Goal: Task Accomplishment & Management: Manage account settings

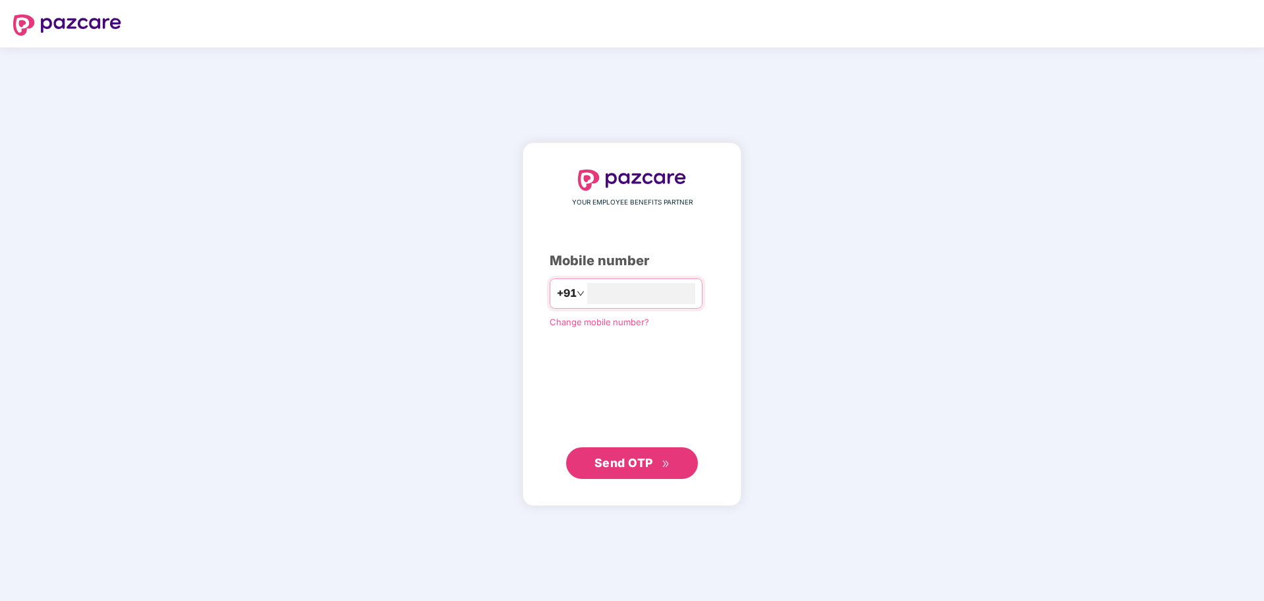
type input "**********"
click at [633, 463] on span "Send OTP" at bounding box center [624, 462] width 59 height 14
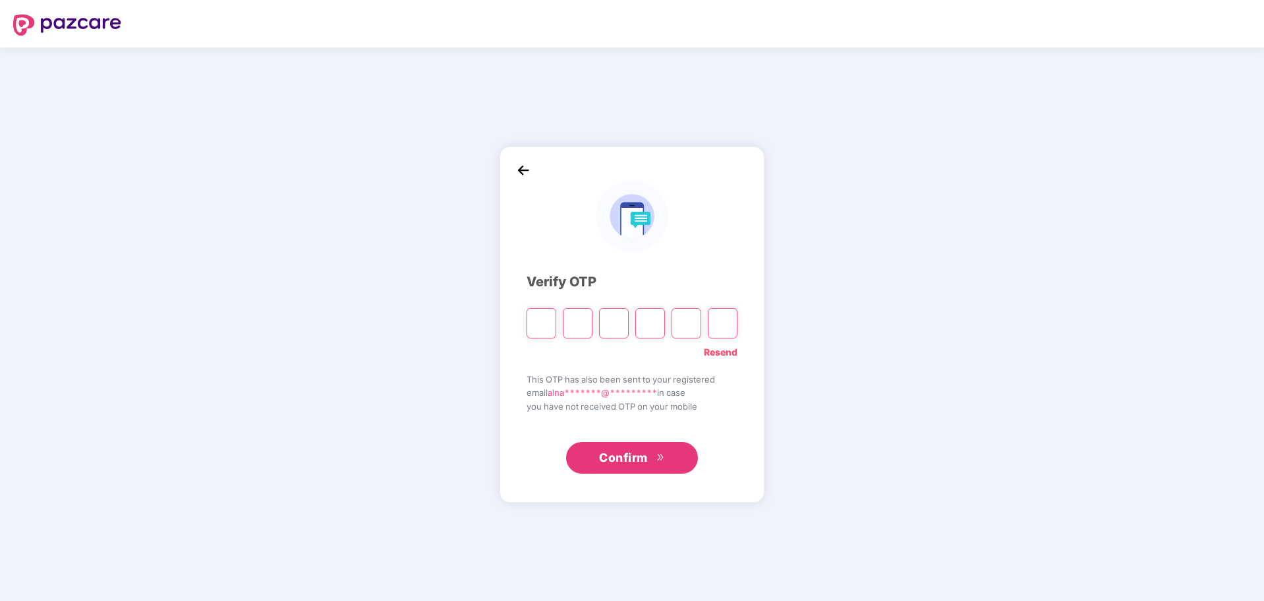
type input "*"
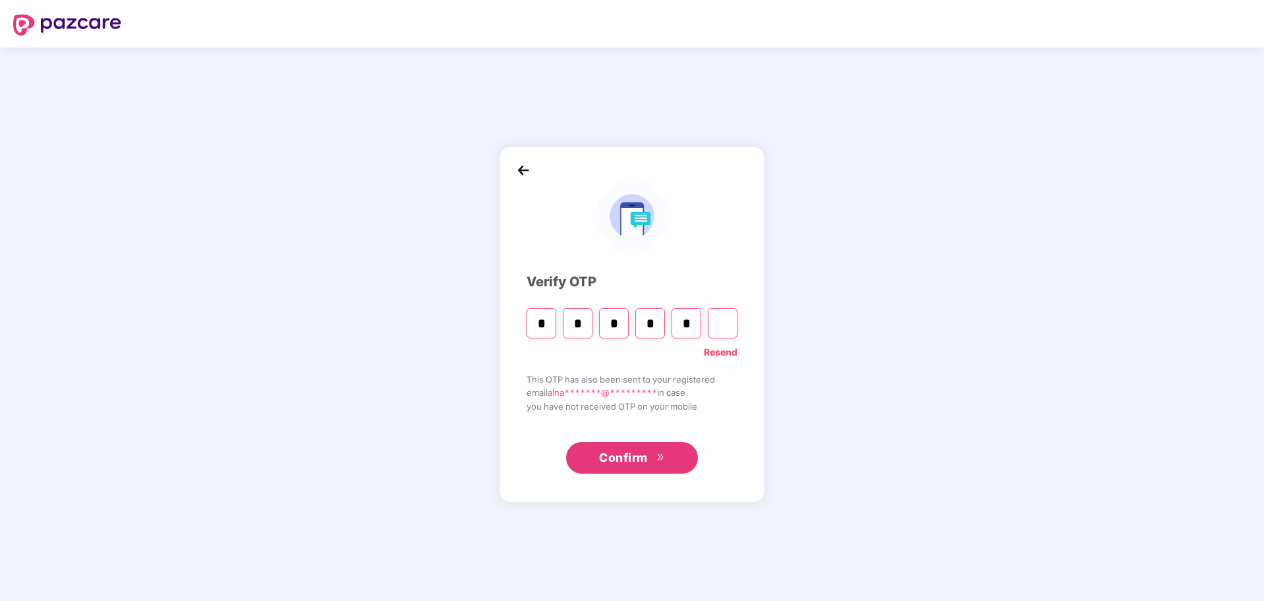
type input "*"
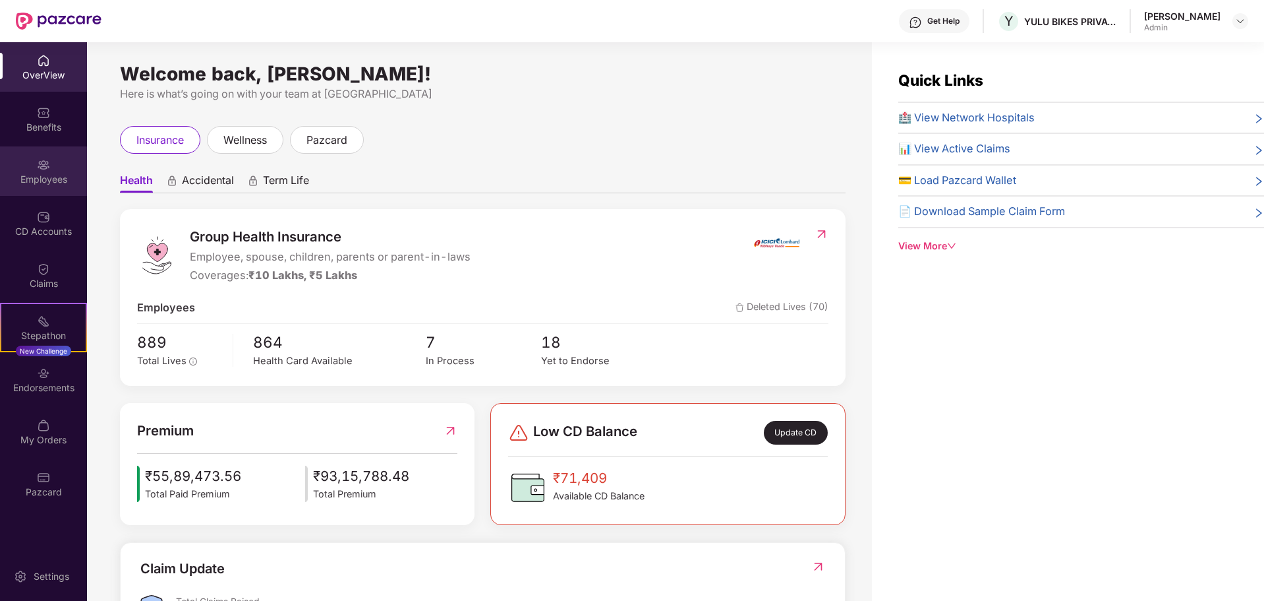
click at [51, 179] on div "Employees" at bounding box center [43, 179] width 87 height 13
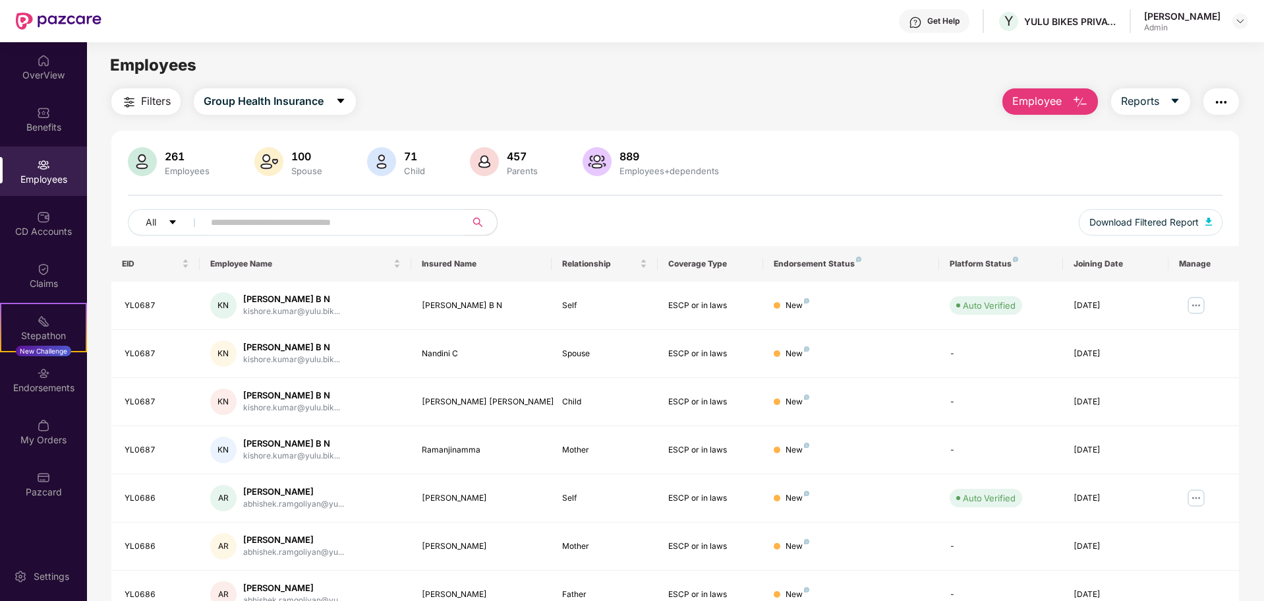
click at [1047, 91] on button "Employee" at bounding box center [1051, 101] width 96 height 26
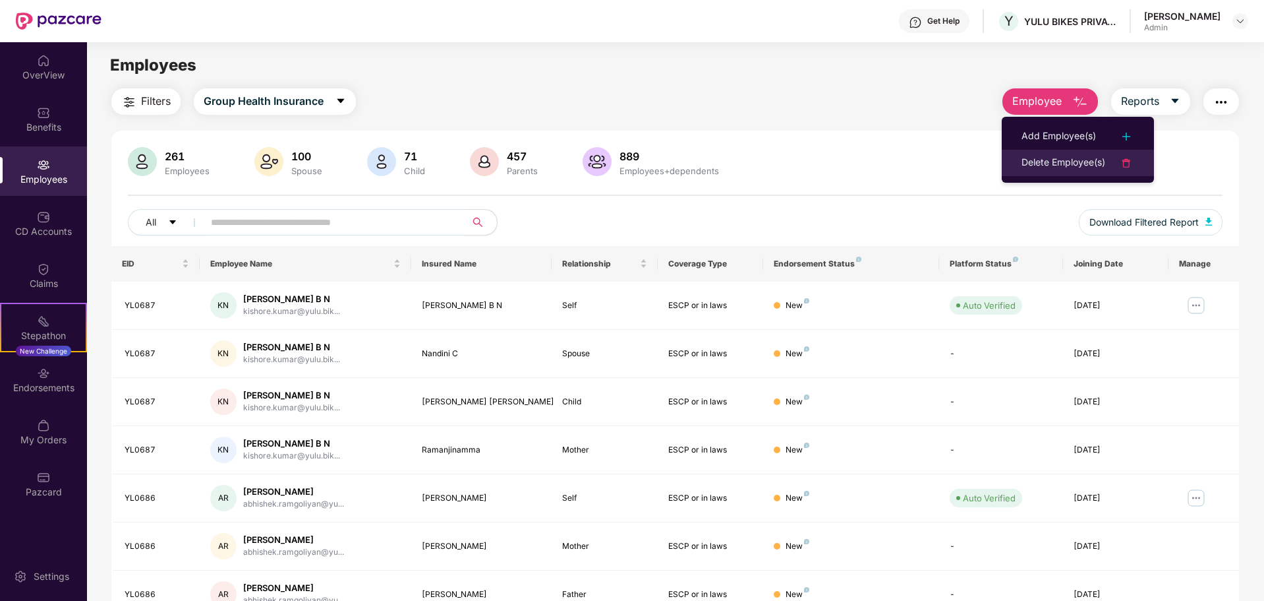
click at [1061, 166] on div "Delete Employee(s)" at bounding box center [1064, 163] width 84 height 16
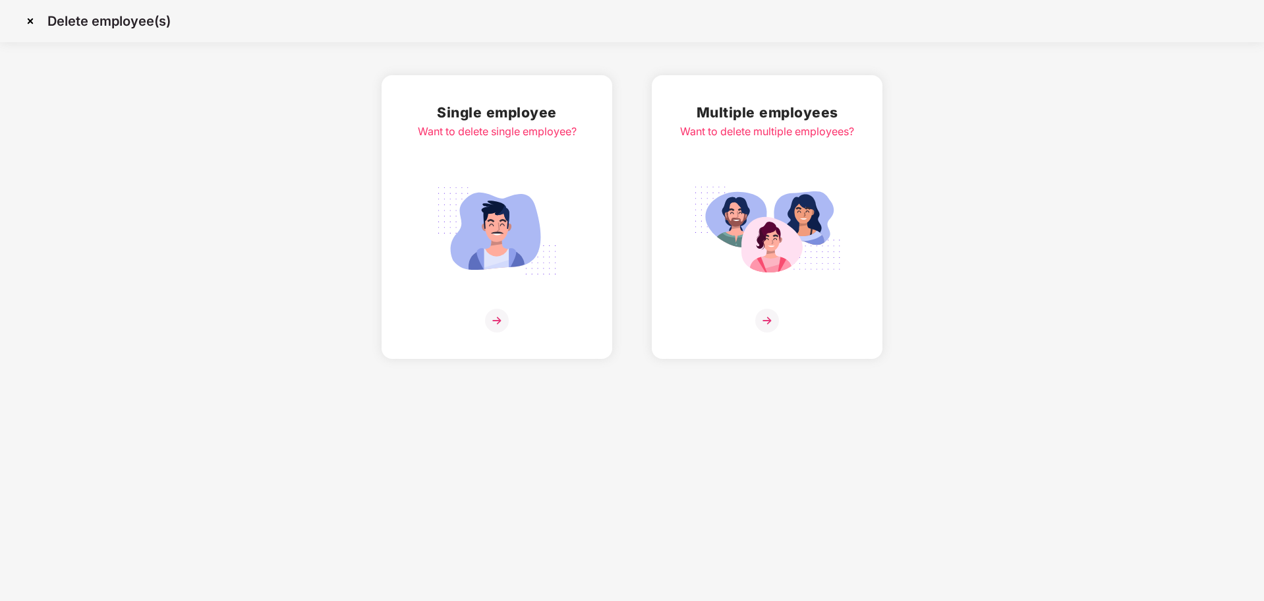
click at [760, 318] on img at bounding box center [767, 321] width 24 height 24
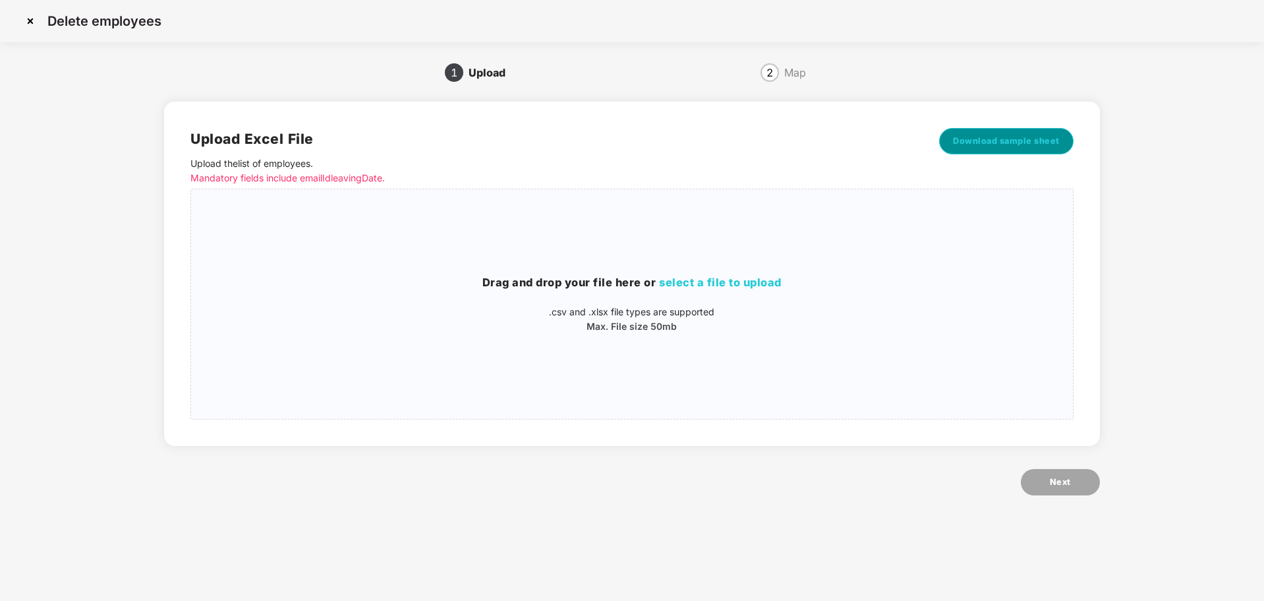
click at [999, 149] on button "Download sample sheet" at bounding box center [1006, 141] width 134 height 26
click at [28, 24] on img at bounding box center [30, 21] width 21 height 21
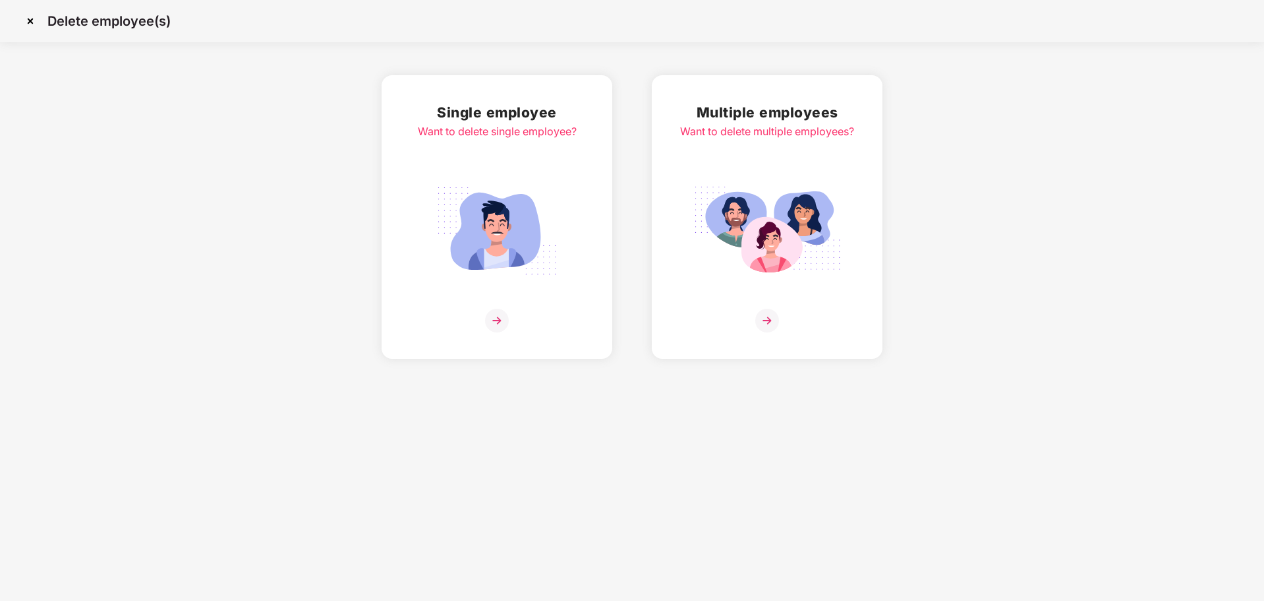
click at [28, 24] on img at bounding box center [30, 21] width 21 height 21
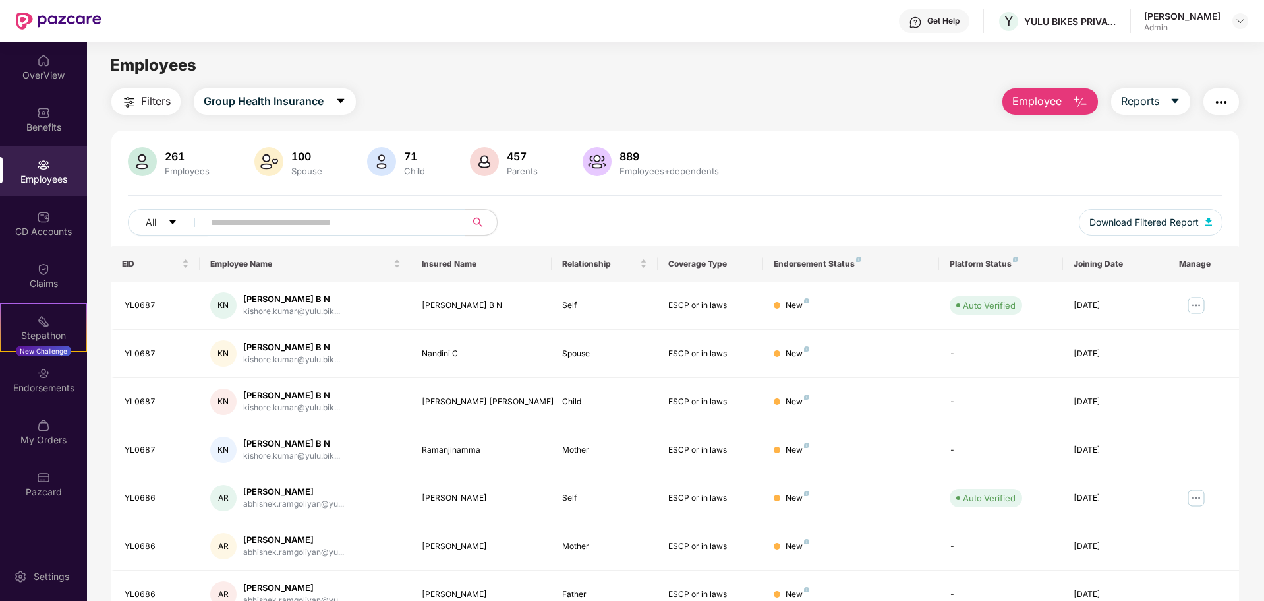
click at [50, 177] on div "Employees" at bounding box center [43, 179] width 87 height 13
click at [249, 226] on input "text" at bounding box center [329, 222] width 237 height 20
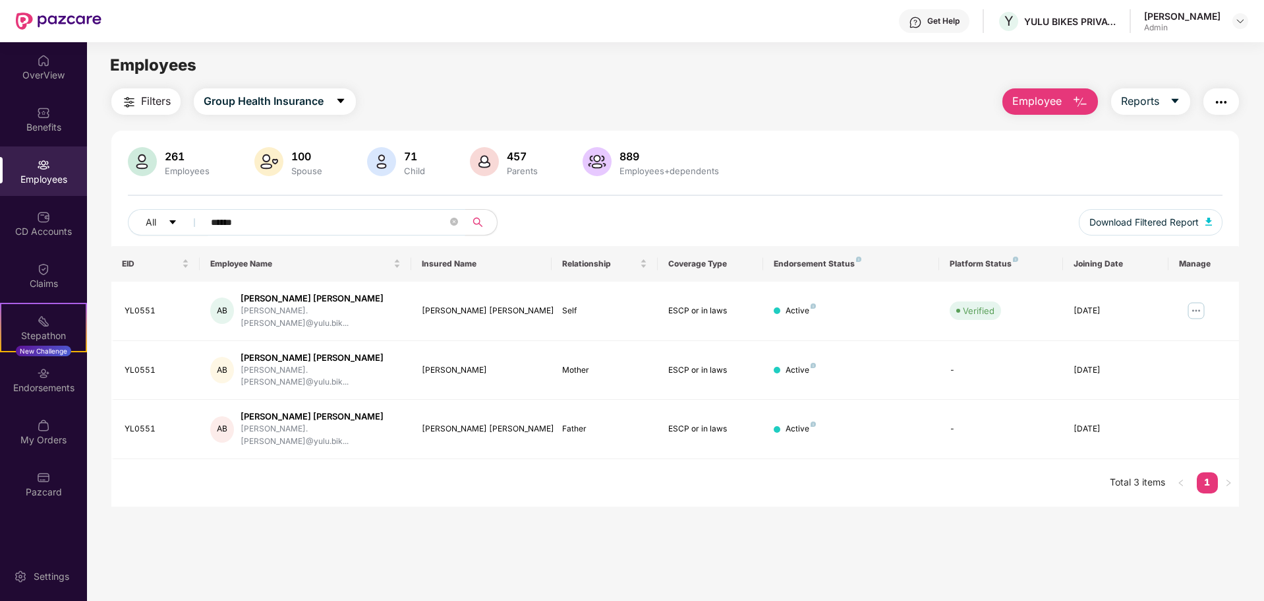
type input "******"
click at [1053, 102] on span "Employee" at bounding box center [1037, 101] width 49 height 16
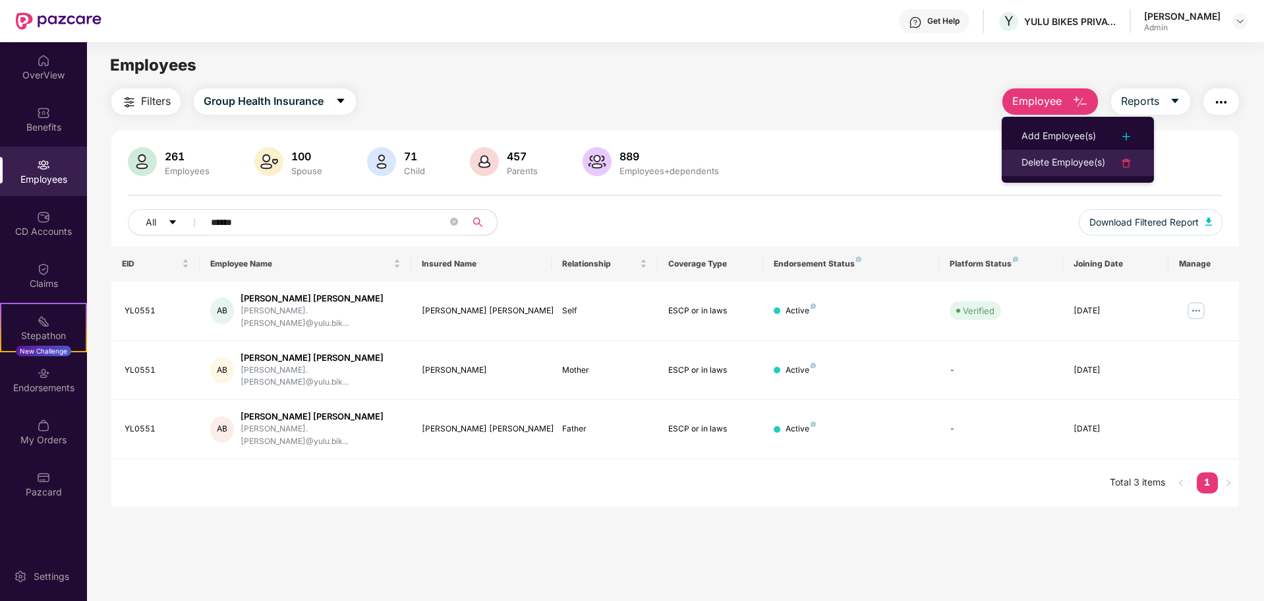
click at [1069, 158] on div "Delete Employee(s)" at bounding box center [1064, 163] width 84 height 16
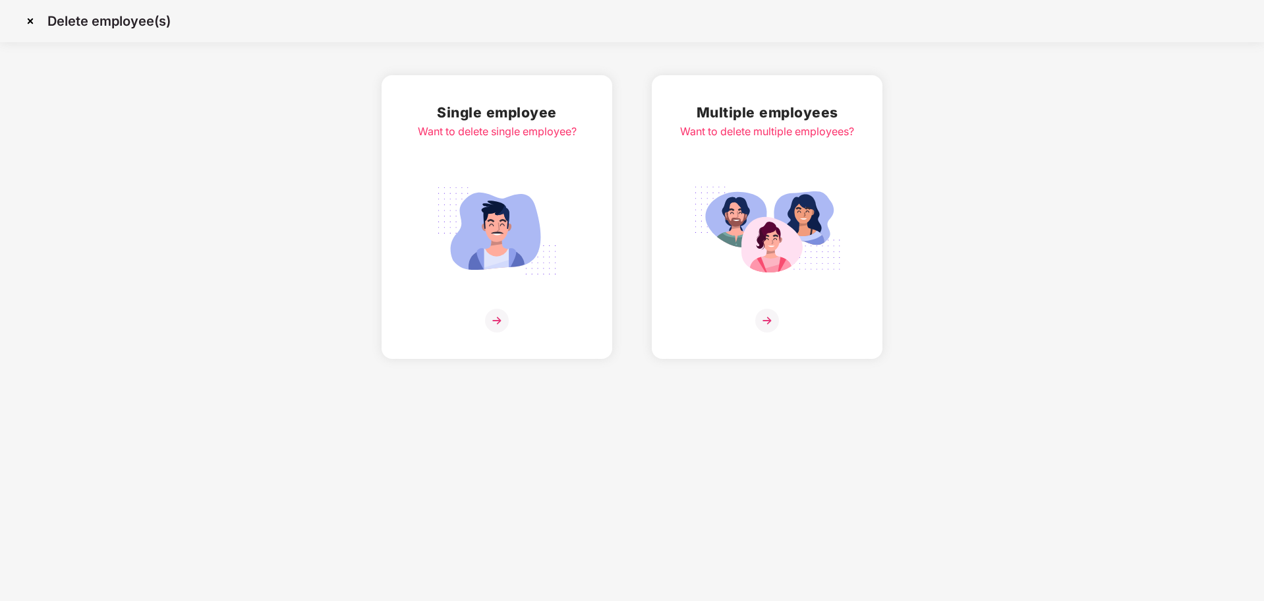
click at [773, 318] on img at bounding box center [767, 321] width 24 height 24
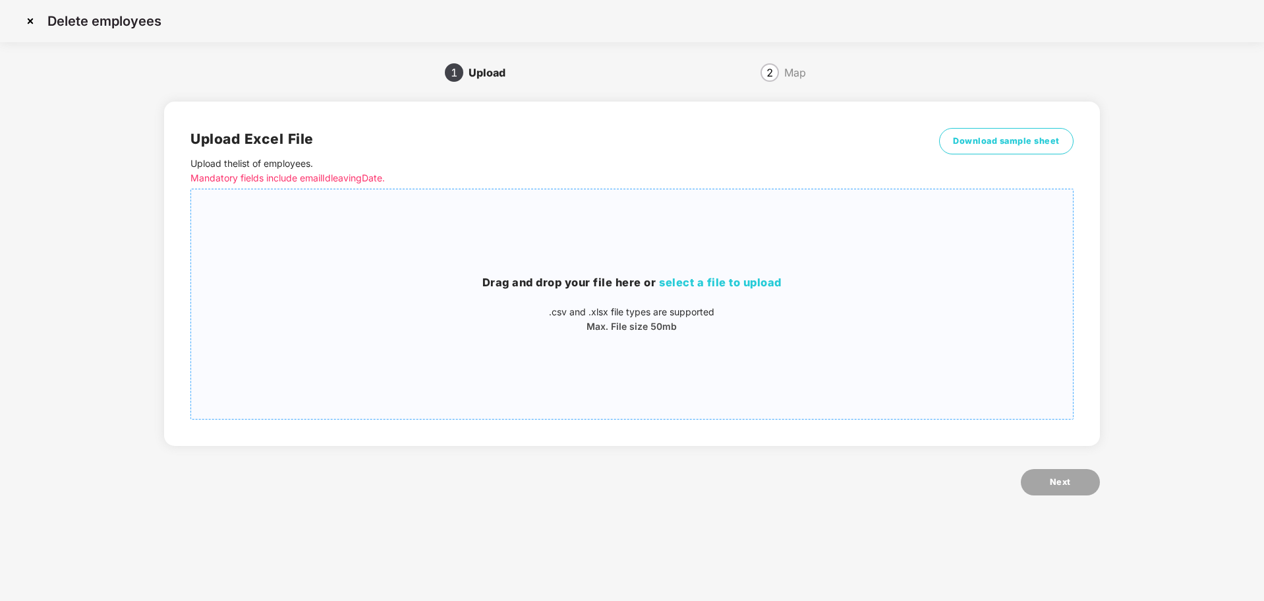
click at [713, 287] on span "select a file to upload" at bounding box center [720, 282] width 123 height 13
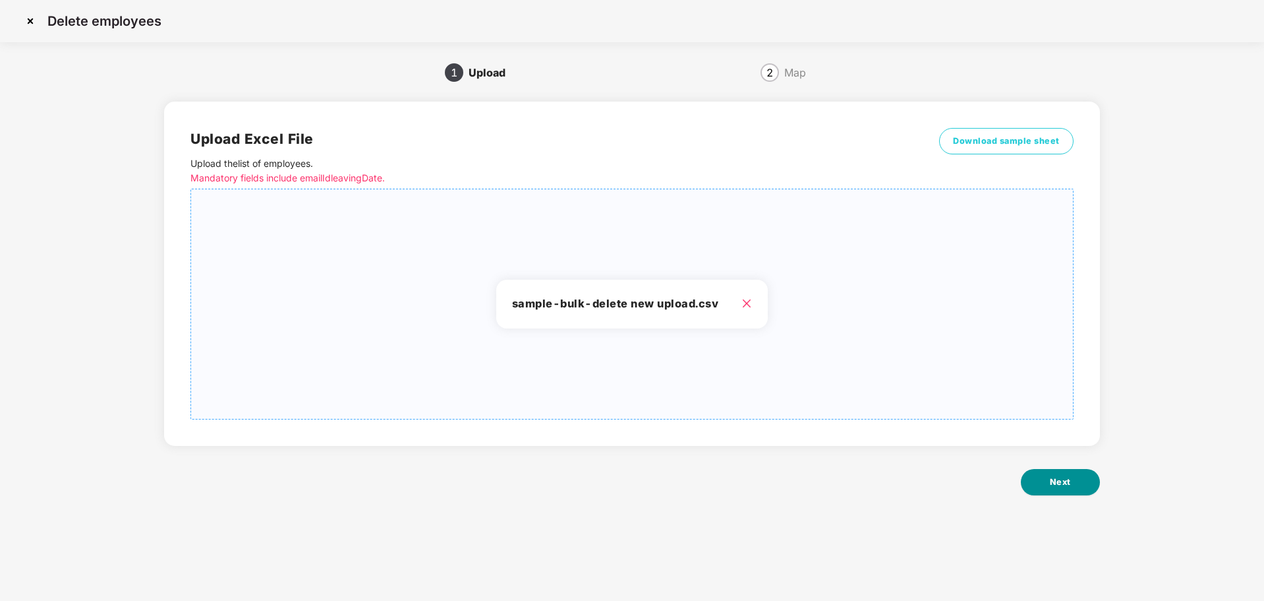
click at [1044, 481] on button "Next" at bounding box center [1060, 482] width 79 height 26
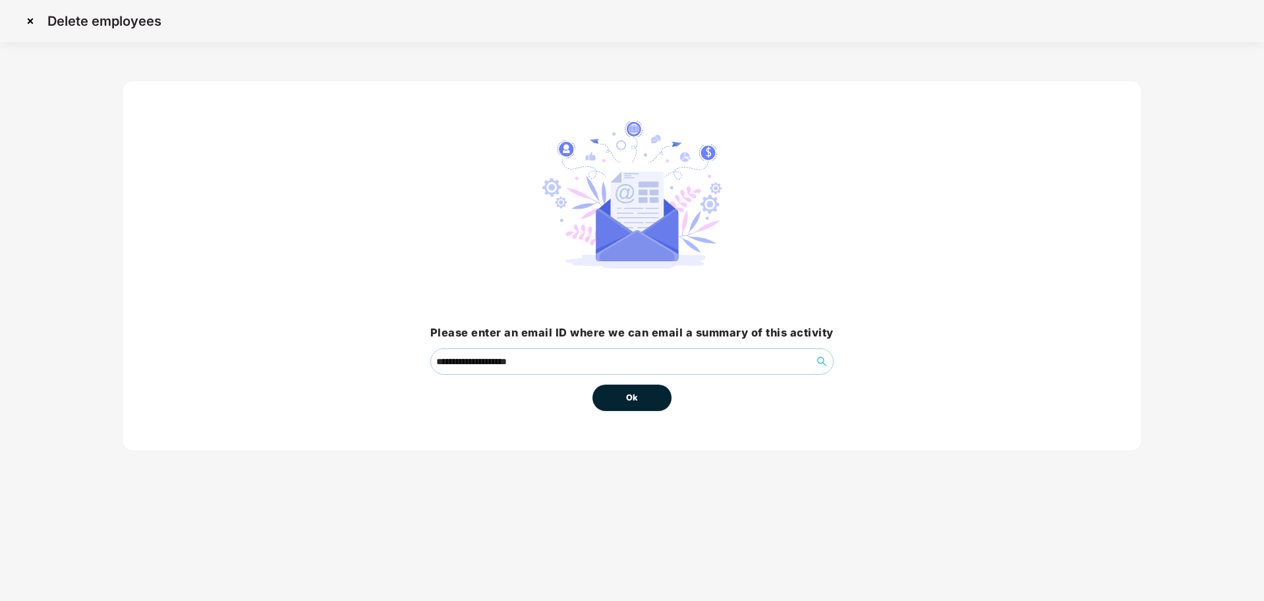
click at [647, 396] on button "Ok" at bounding box center [632, 397] width 79 height 26
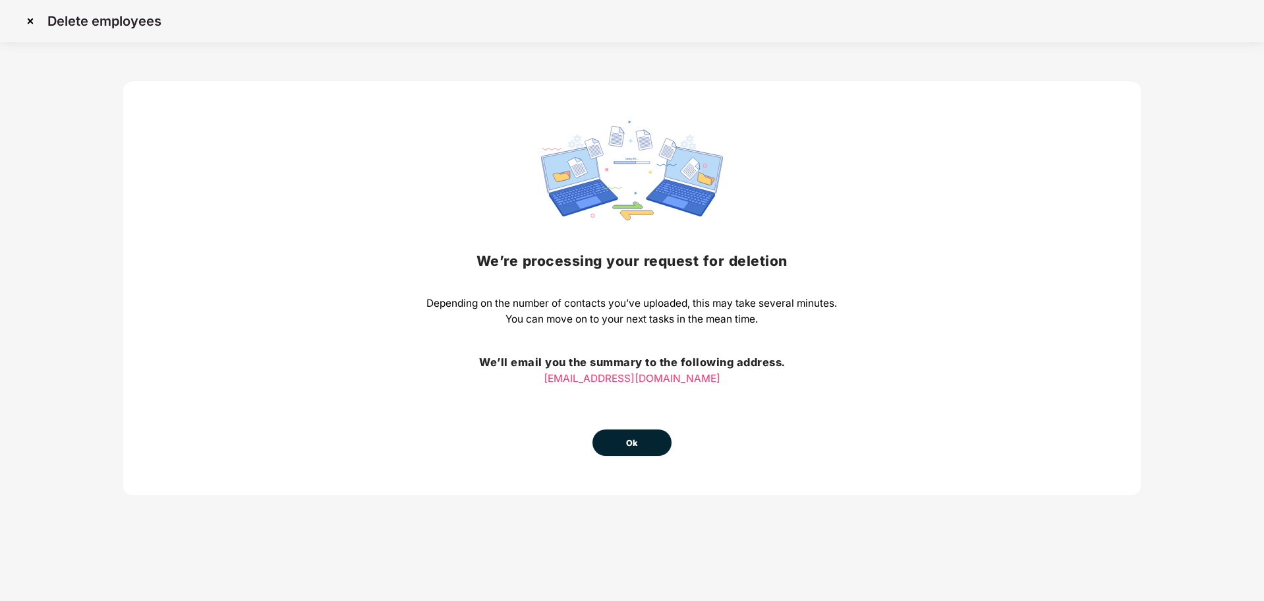
click at [634, 444] on span "Ok" at bounding box center [632, 442] width 12 height 13
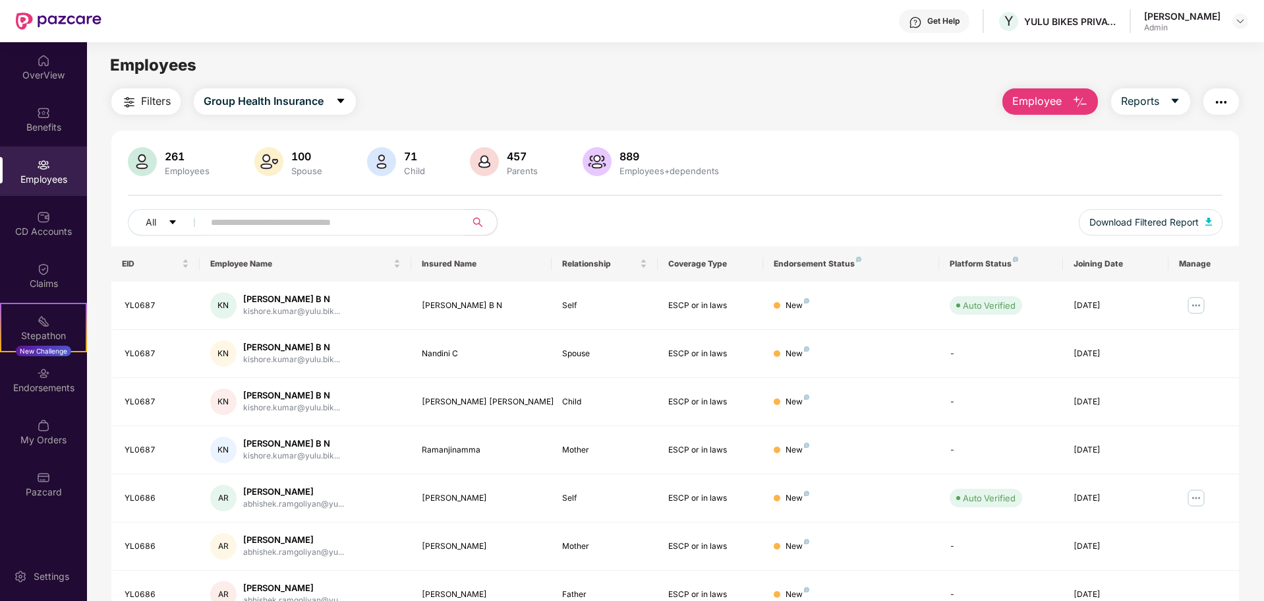
click at [254, 220] on input "text" at bounding box center [329, 222] width 237 height 20
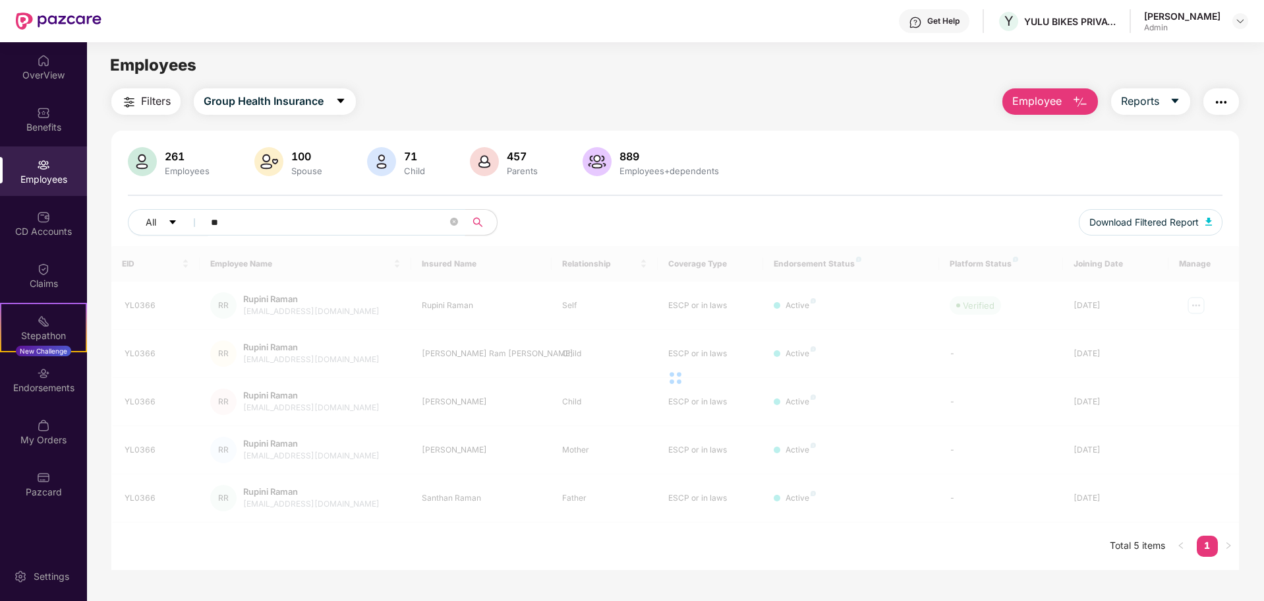
type input "*"
